Goal: Task Accomplishment & Management: Use online tool/utility

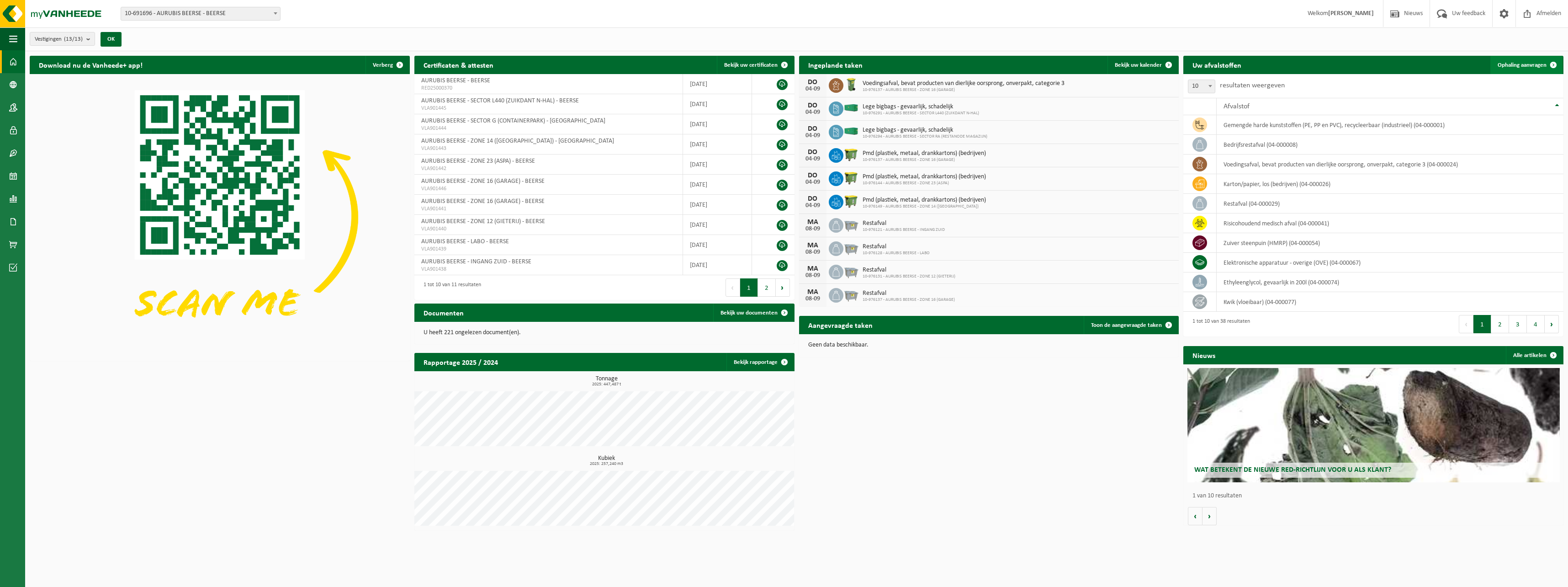
click at [1536, 69] on link "Ophaling aanvragen" at bounding box center [1526, 65] width 72 height 18
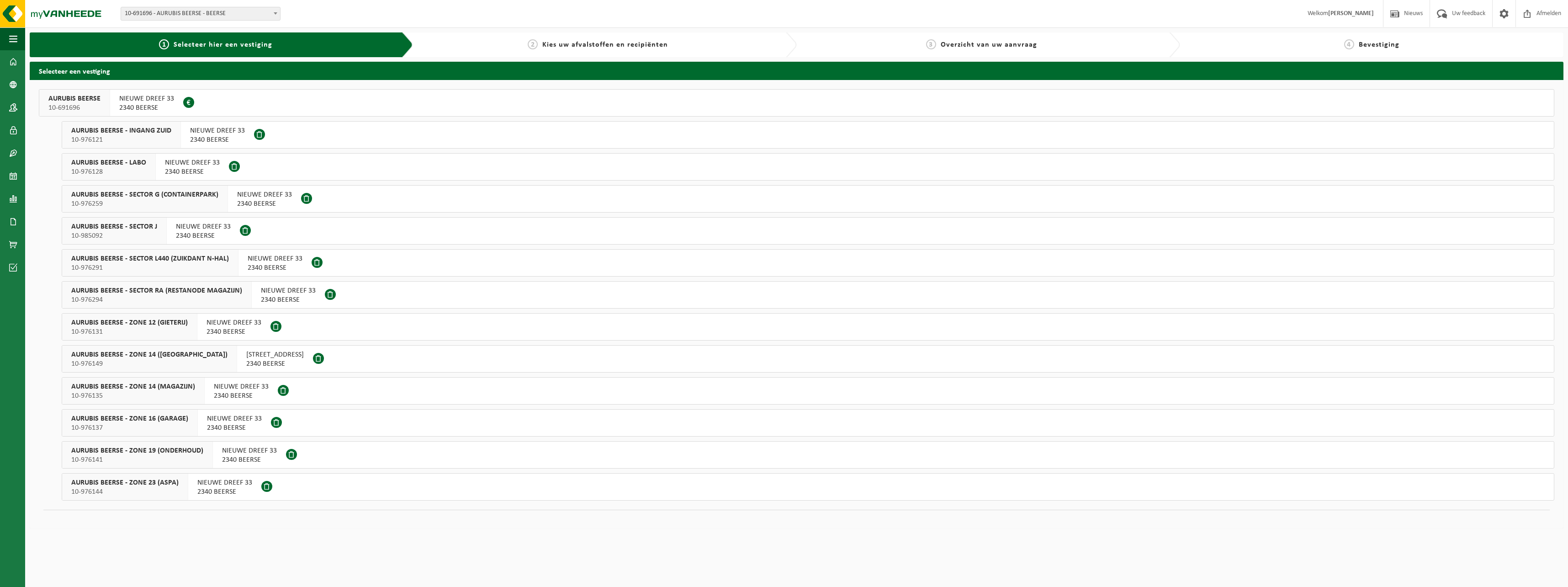
click at [178, 263] on span "AURUBIS BEERSE - SECTOR L440 (ZUIKDANT N-HAL)" at bounding box center [150, 258] width 158 height 9
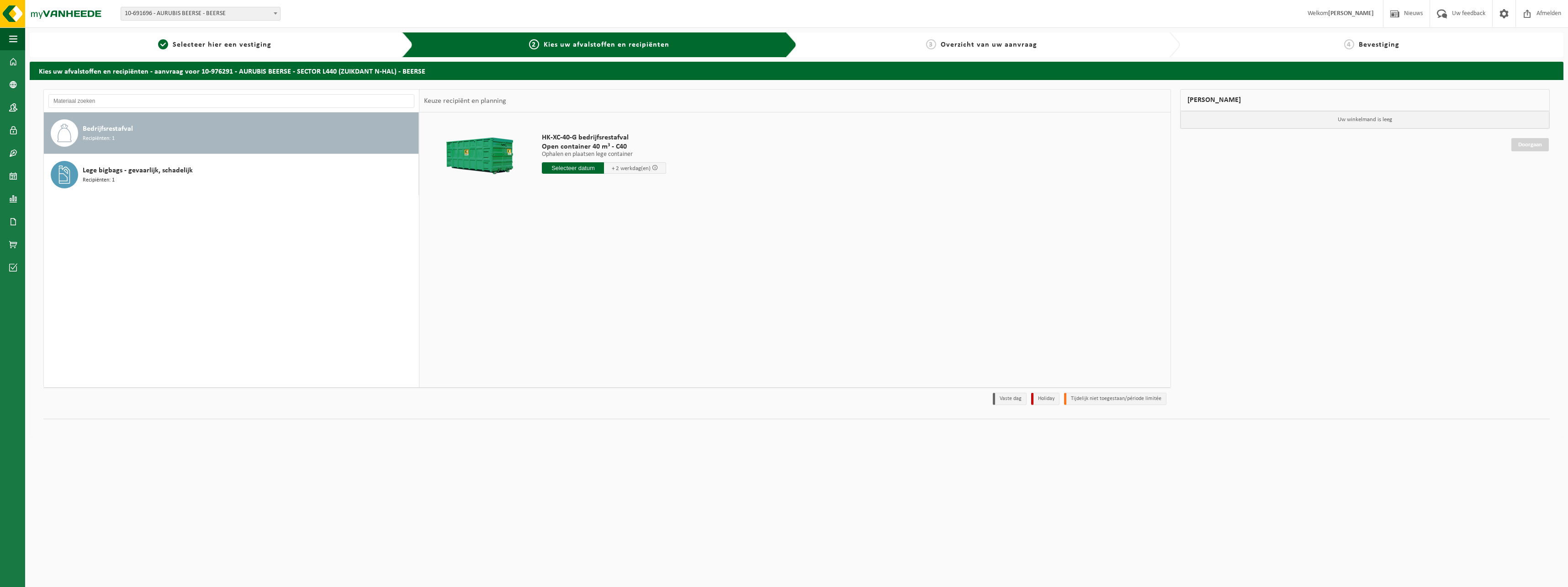
click at [576, 171] on input "text" at bounding box center [573, 167] width 62 height 12
click at [553, 236] on div "8" at bounding box center [550, 234] width 16 height 15
type input "Van 2025-09-08"
click at [583, 206] on button "In winkelmand" at bounding box center [568, 202] width 51 height 15
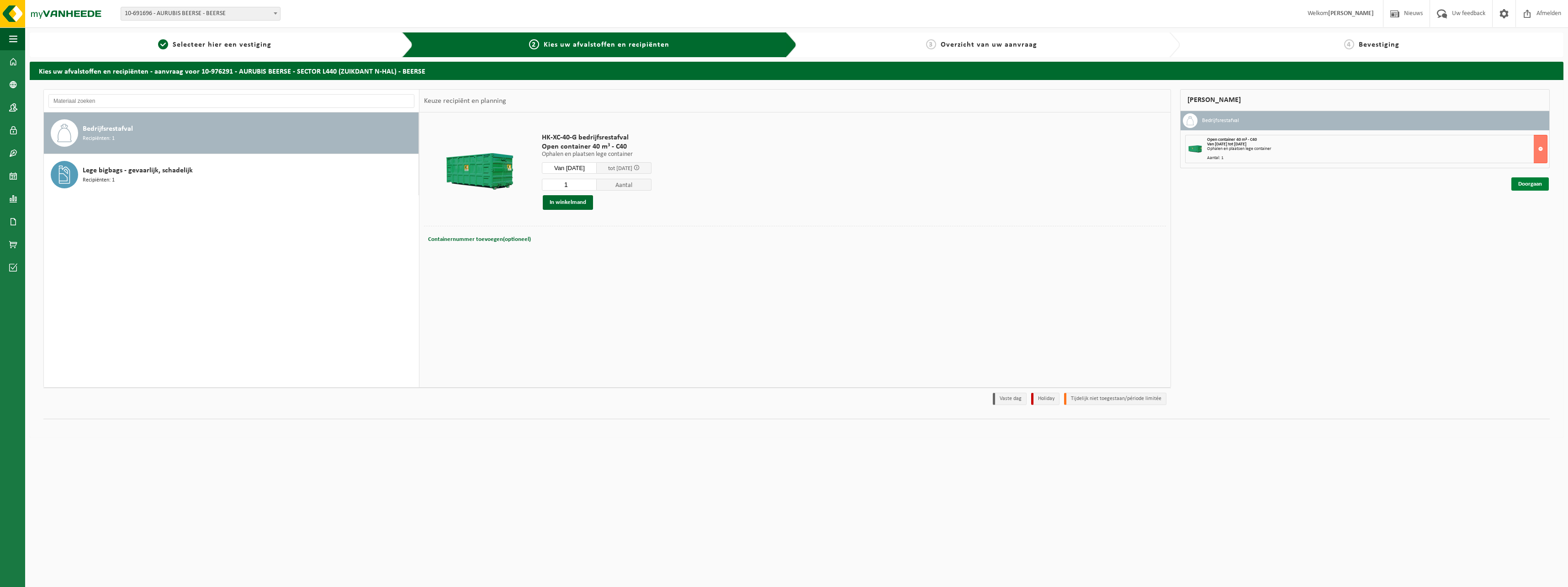
click at [1539, 188] on link "Doorgaan" at bounding box center [1530, 184] width 38 height 13
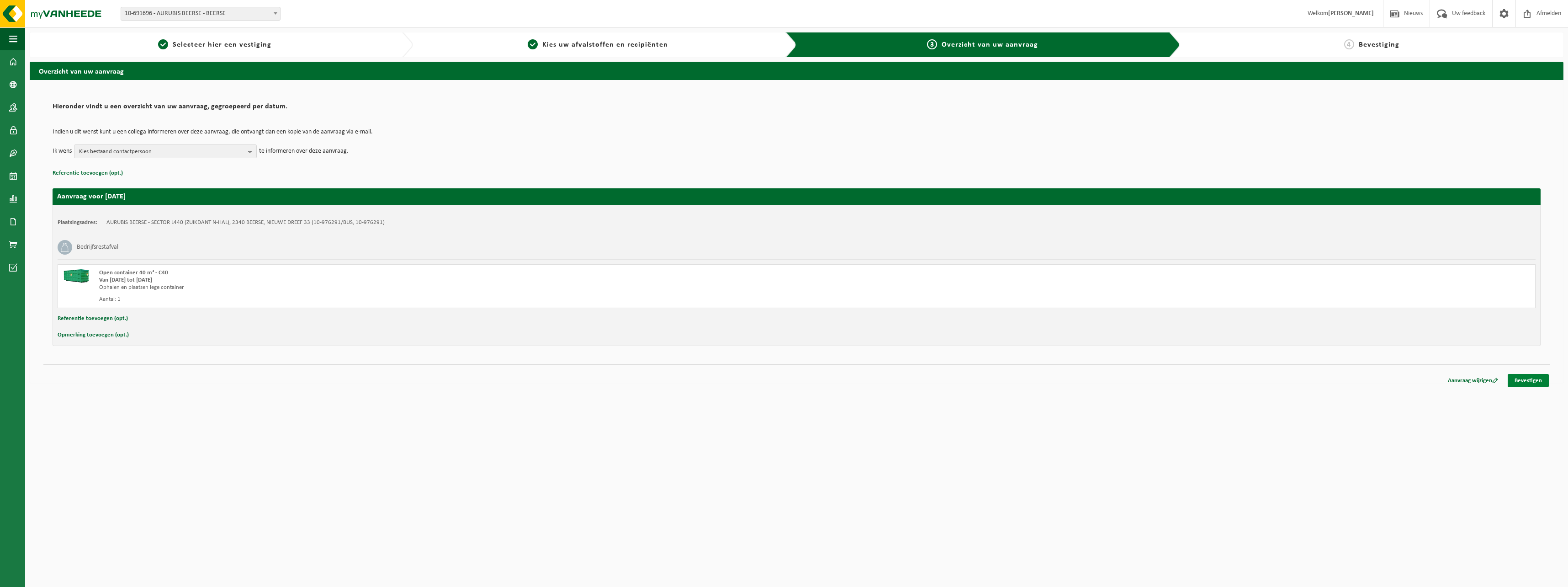
click at [1532, 379] on link "Bevestigen" at bounding box center [1528, 381] width 41 height 13
